Goal: Task Accomplishment & Management: Use online tool/utility

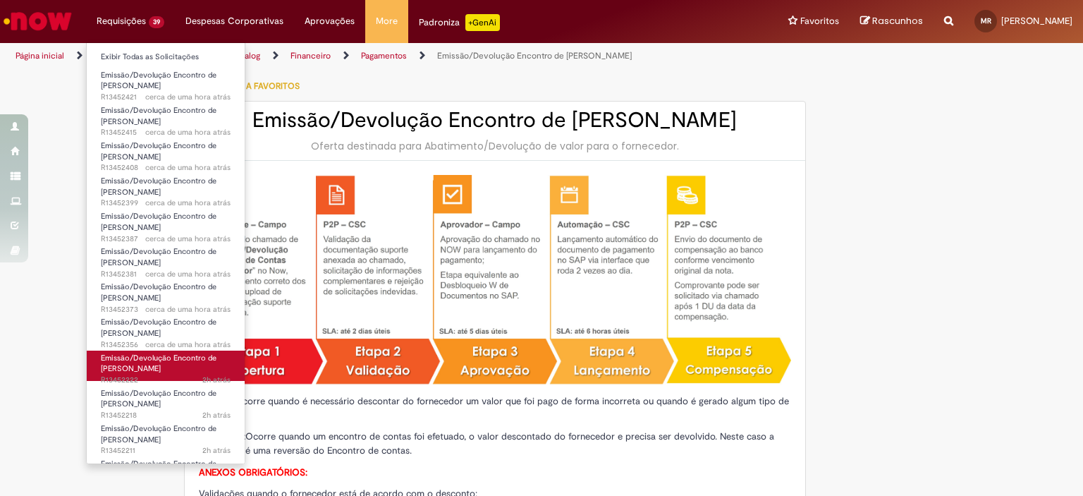
type input "**********"
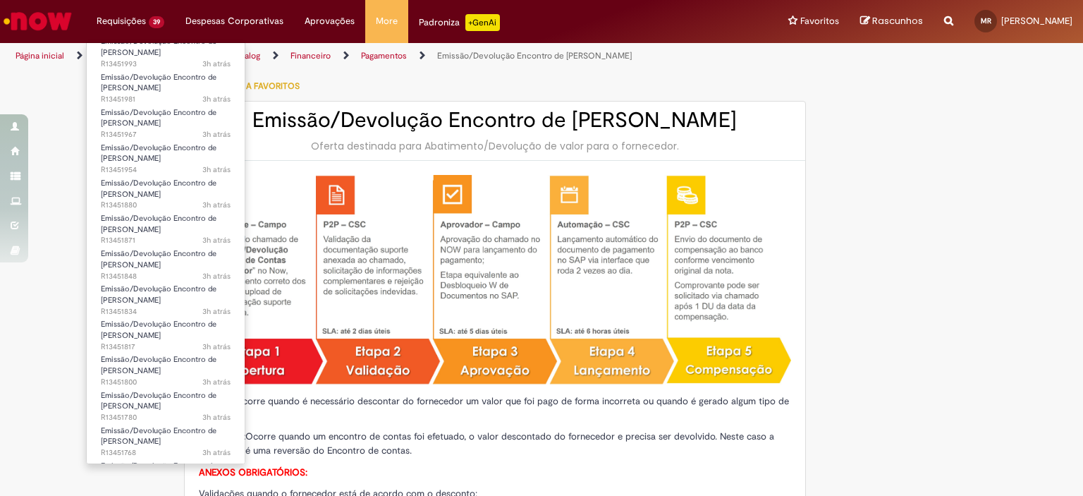
scroll to position [983, 0]
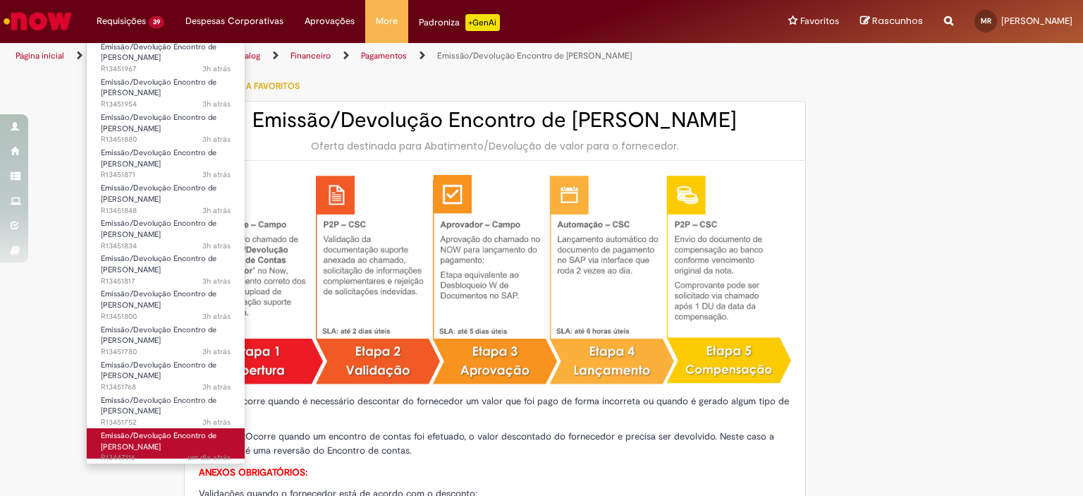
click at [162, 428] on link "Emissão/Devolução Encontro de Contas Fornecedor um dia atrás um dia atrás R1344…" at bounding box center [166, 443] width 158 height 30
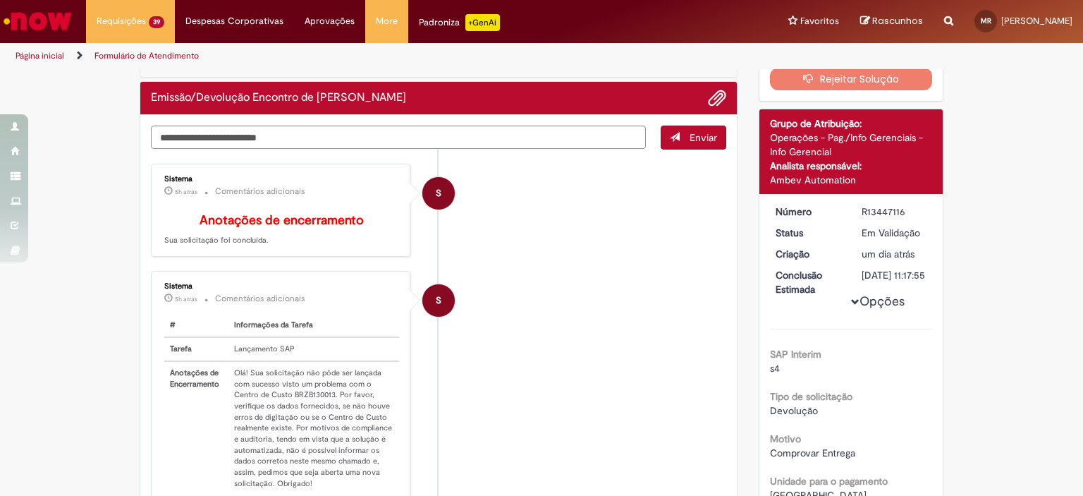
scroll to position [141, 0]
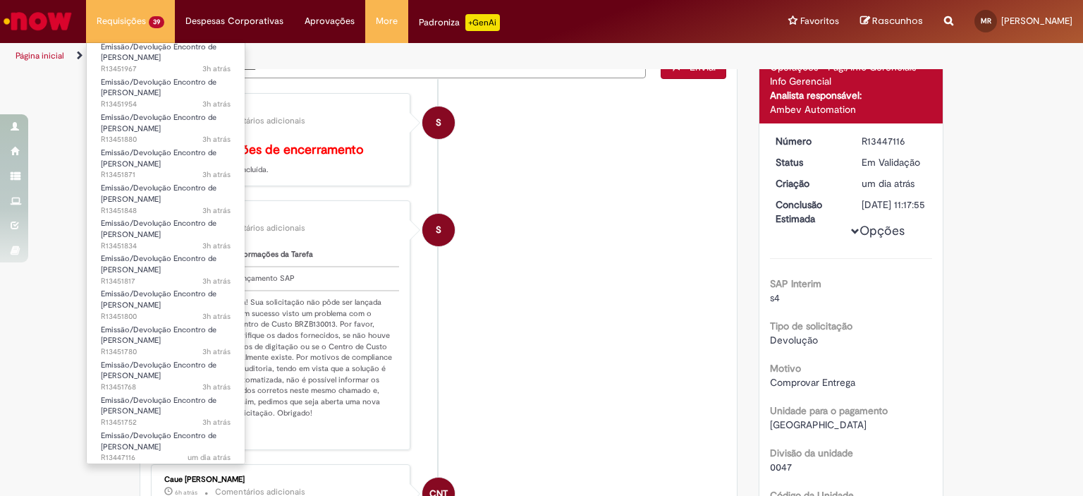
click at [128, 28] on li "Requisições 39 Exibir Todas as Solicitações Emissão/Devolução Encontro de Conta…" at bounding box center [130, 21] width 89 height 42
click at [162, 366] on span "Emissão/Devolução Encontro de [PERSON_NAME]" at bounding box center [159, 371] width 116 height 22
click at [155, 337] on span "Emissão/Devolução Encontro de [PERSON_NAME]" at bounding box center [159, 335] width 116 height 22
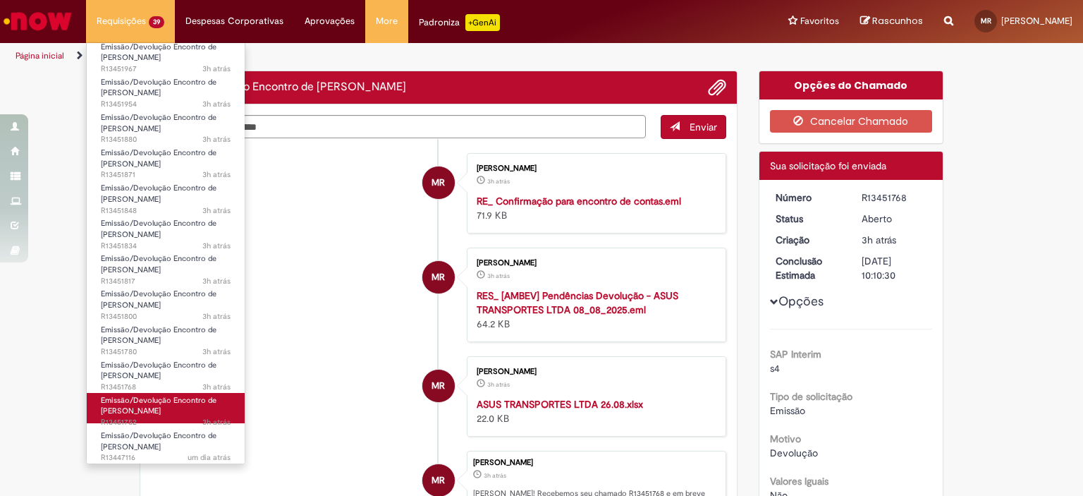
click at [149, 403] on span "Emissão/Devolução Encontro de [PERSON_NAME]" at bounding box center [159, 406] width 116 height 22
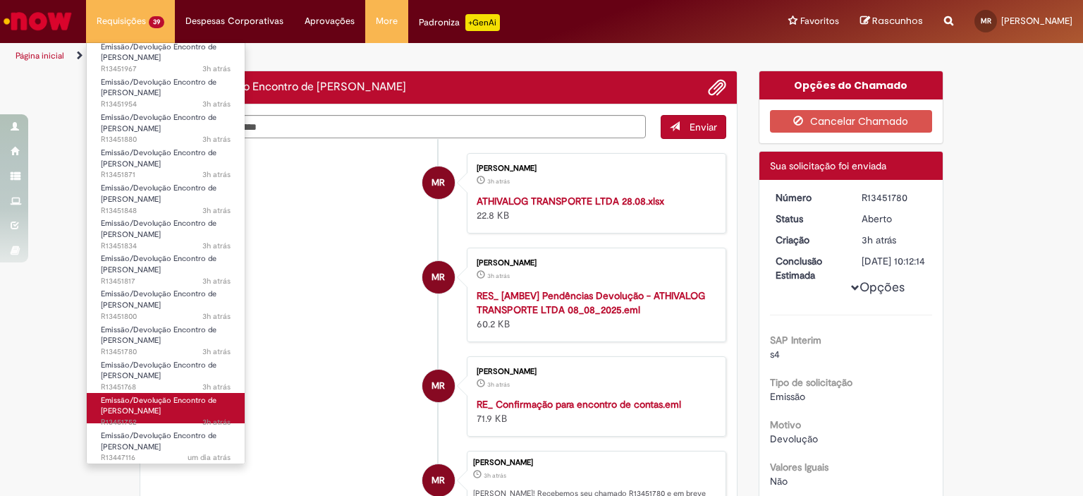
click at [134, 407] on span "Emissão/Devolução Encontro de [PERSON_NAME]" at bounding box center [159, 406] width 116 height 22
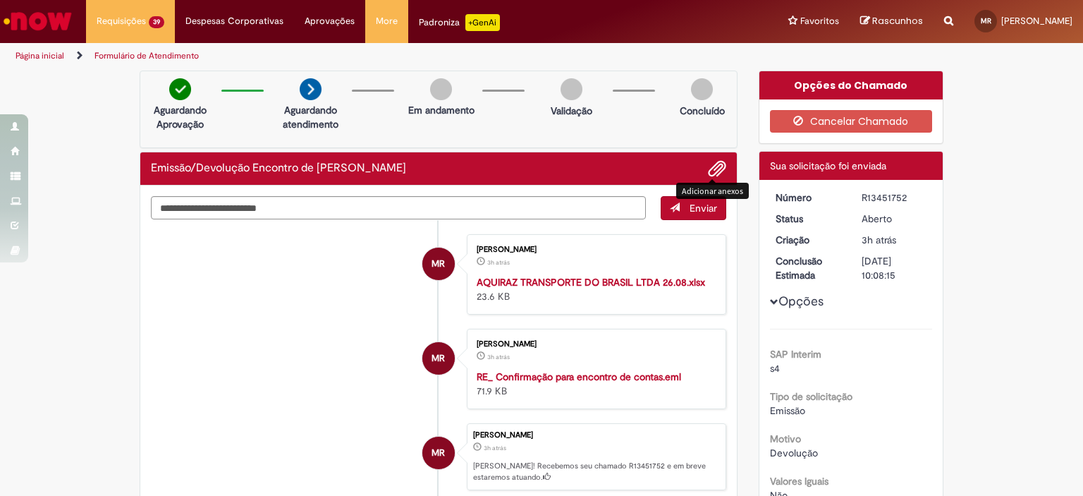
click at [711, 165] on span "Adicionar anexos" at bounding box center [717, 169] width 17 height 17
